Goal: Transaction & Acquisition: Purchase product/service

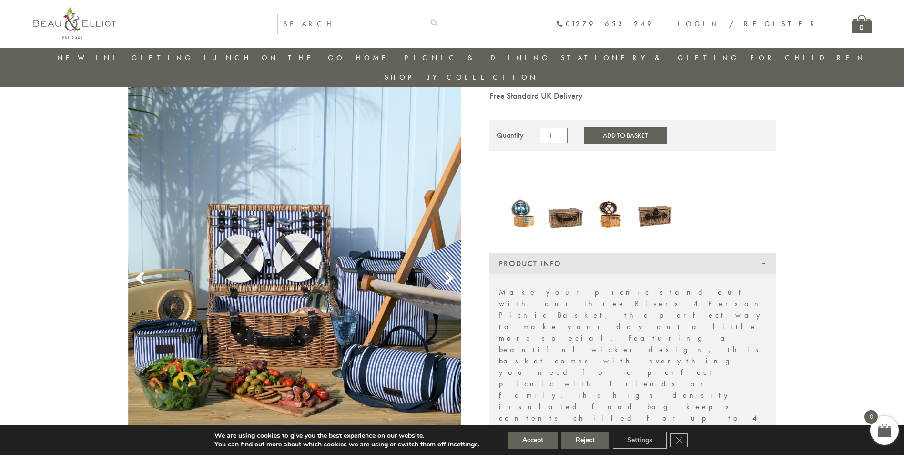
scroll to position [103, 0]
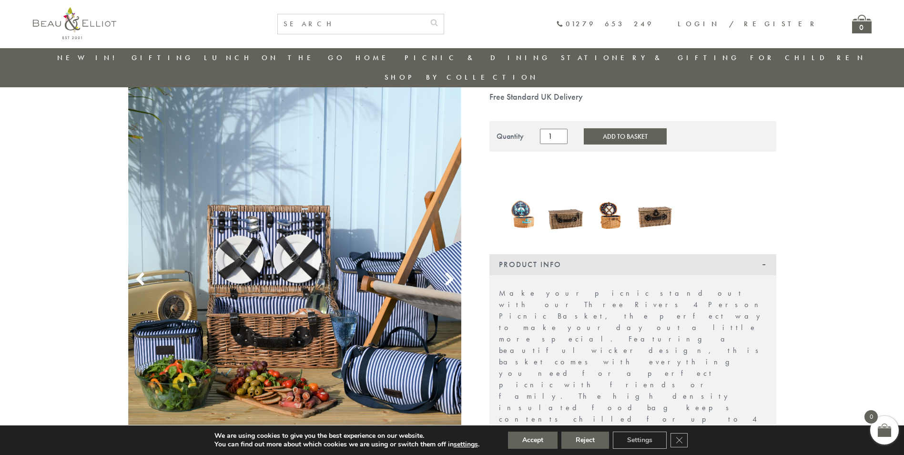
click at [277, 191] on img at bounding box center [295, 269] width 334 height 502
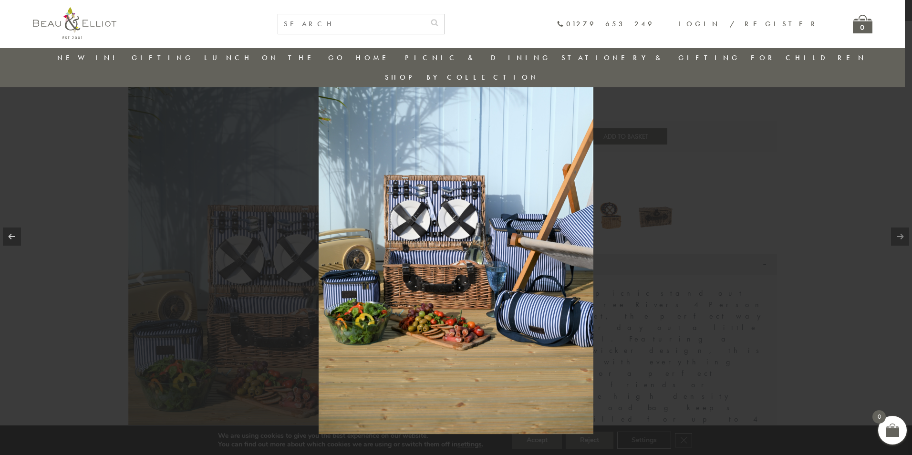
click at [434, 241] on img at bounding box center [455, 227] width 275 height 413
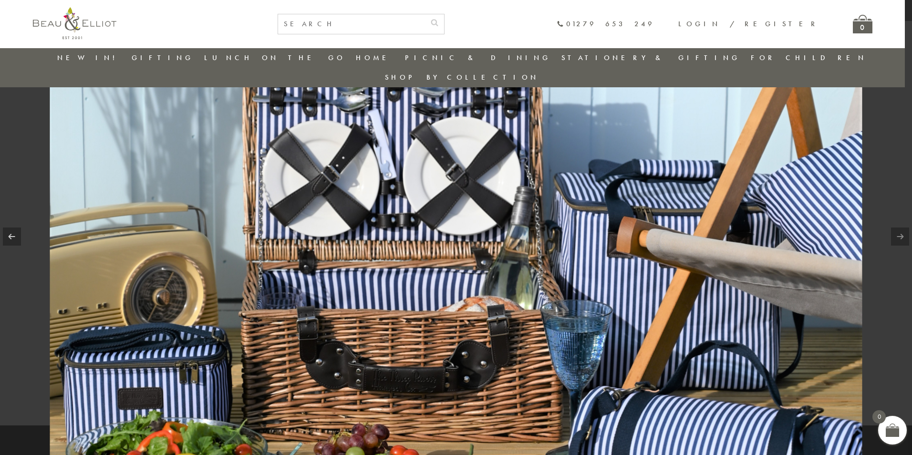
drag, startPoint x: 755, startPoint y: 139, endPoint x: 761, endPoint y: 142, distance: 6.8
click at [720, 139] on img at bounding box center [456, 200] width 812 height 1220
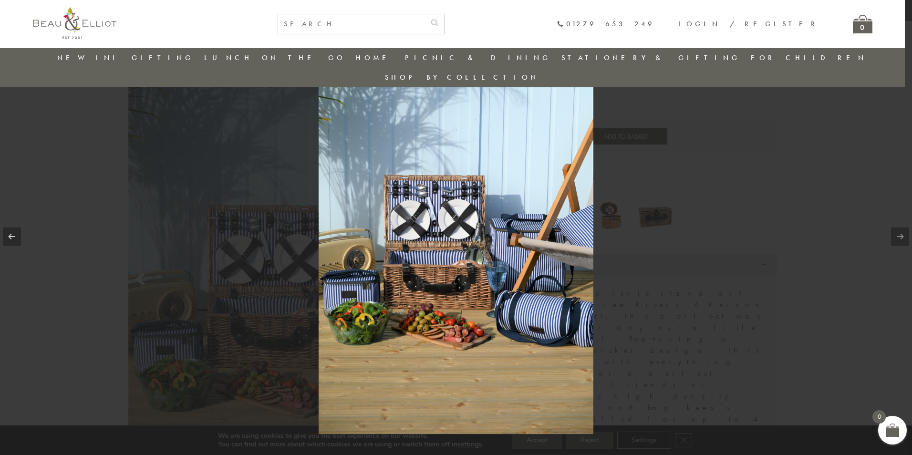
click at [720, 196] on div at bounding box center [456, 227] width 912 height 455
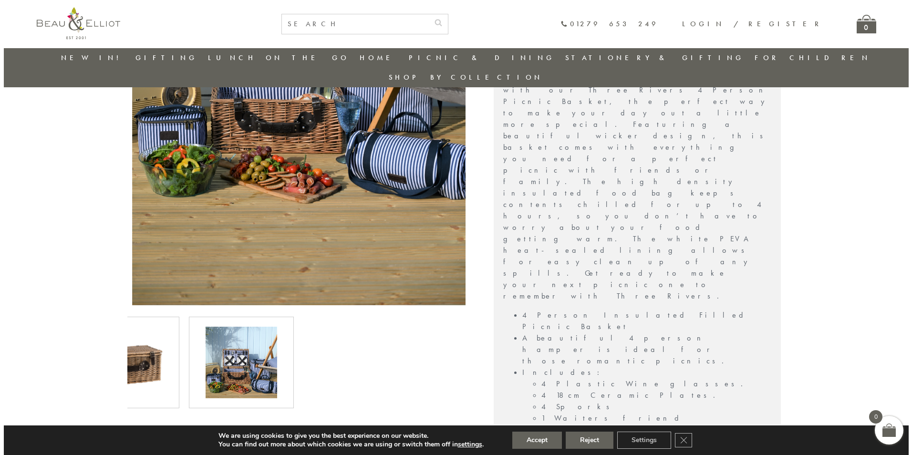
scroll to position [218, 0]
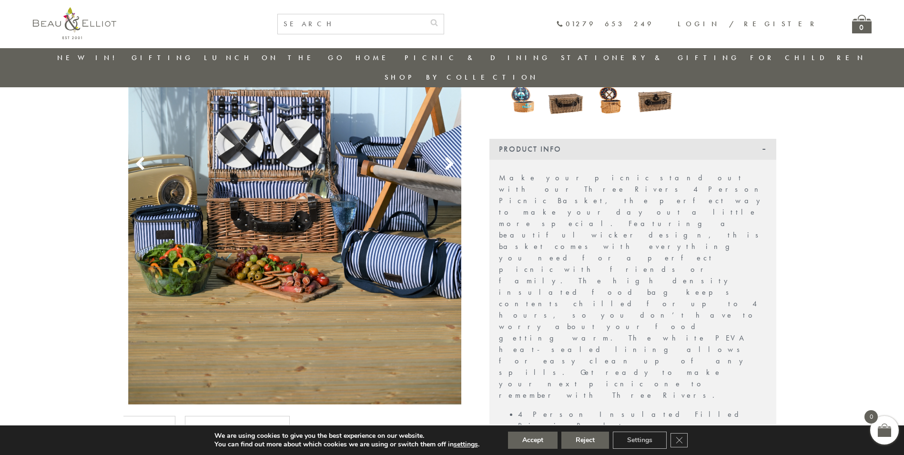
click at [221, 124] on img at bounding box center [295, 153] width 334 height 502
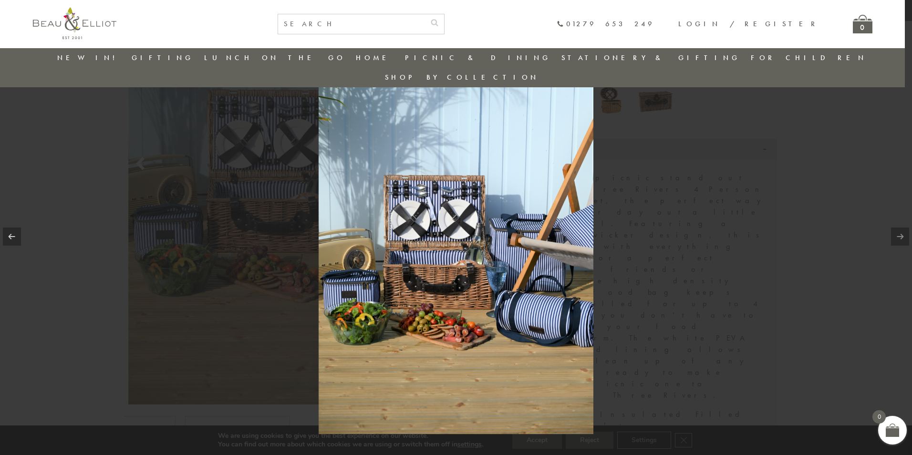
click at [421, 198] on img at bounding box center [455, 227] width 275 height 413
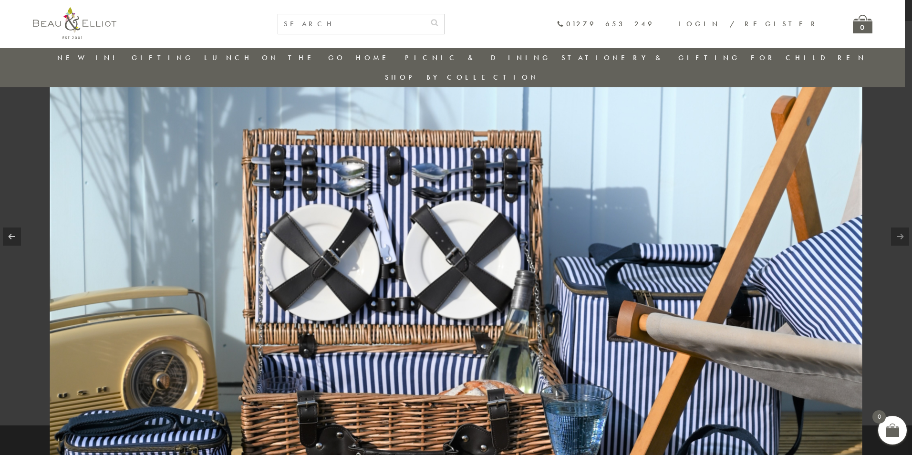
click at [406, 208] on img at bounding box center [456, 284] width 812 height 1220
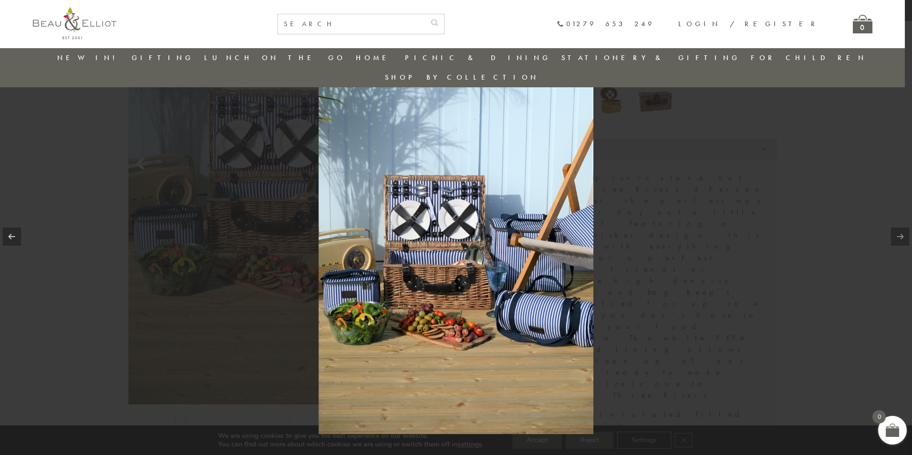
click at [29, 133] on div at bounding box center [456, 227] width 912 height 455
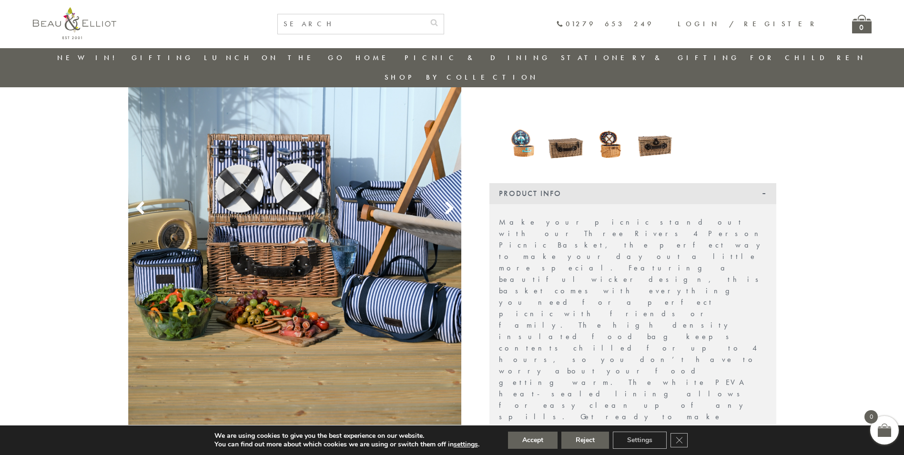
scroll to position [148, 0]
